Goal: Check status: Check status

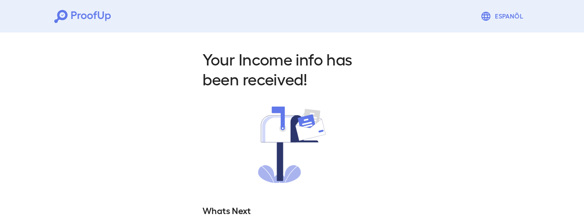
scroll to position [122, 0]
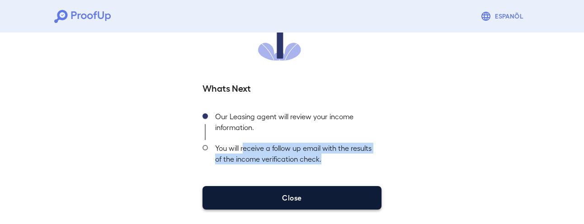
click at [290, 198] on button "Close" at bounding box center [291, 197] width 179 height 23
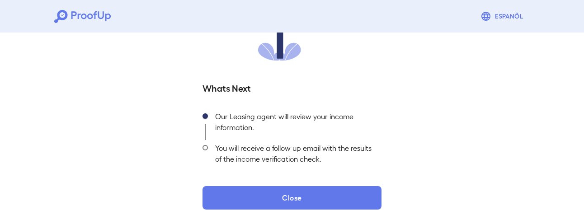
click at [97, 17] on icon at bounding box center [82, 16] width 56 height 13
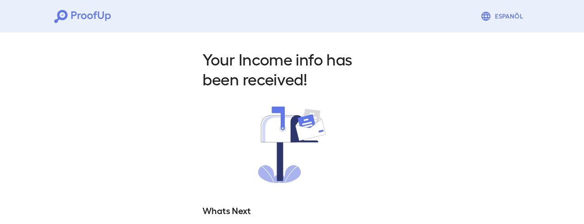
scroll to position [122, 0]
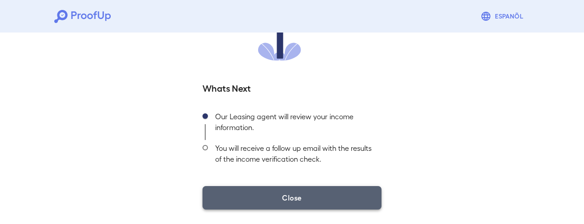
click at [295, 194] on button "Close" at bounding box center [291, 197] width 179 height 23
